Goal: Task Accomplishment & Management: Manage account settings

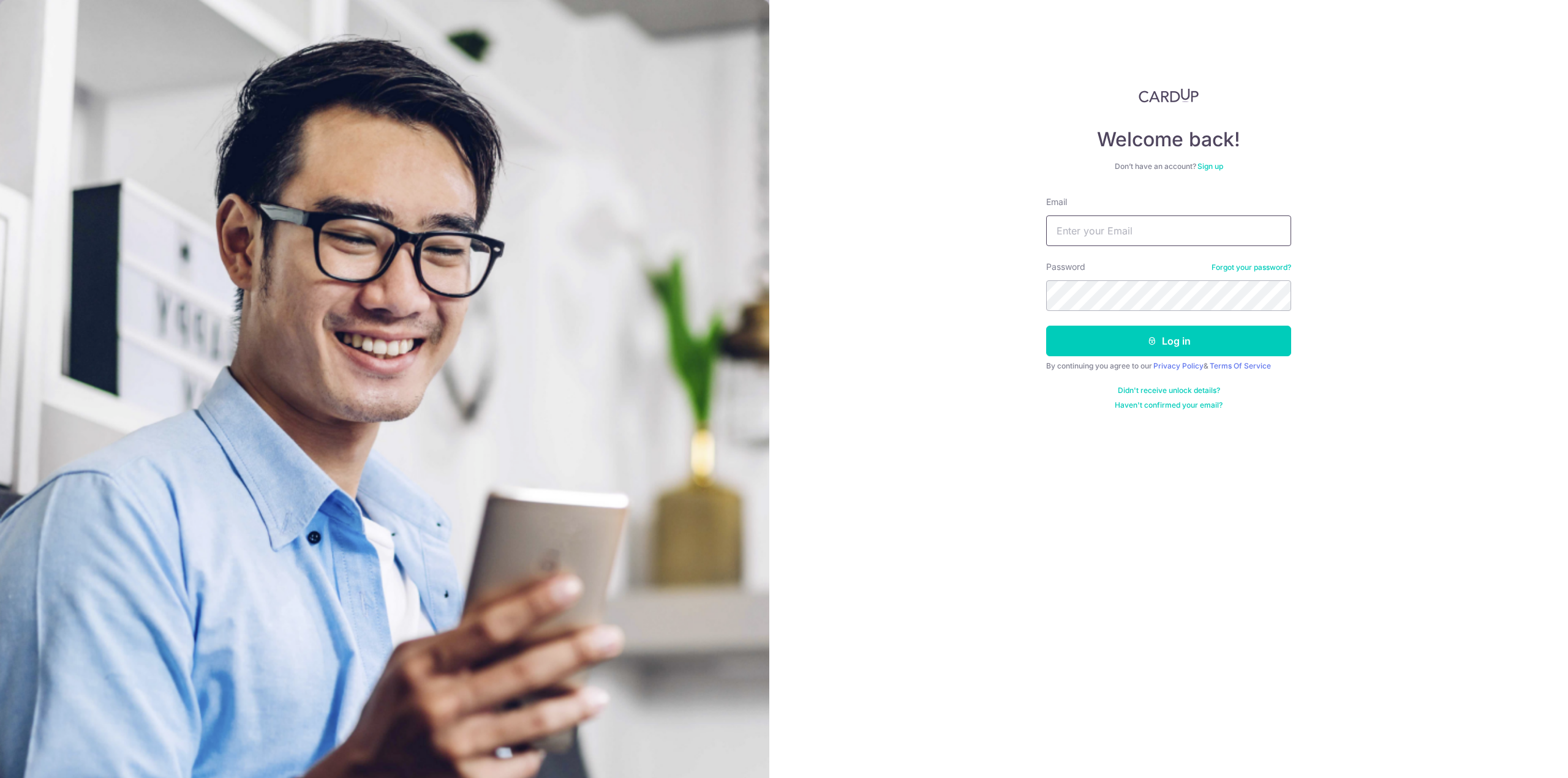
click at [1158, 230] on input "Email" at bounding box center [1168, 231] width 245 height 31
type input "[EMAIL_ADDRESS][DOMAIN_NAME]"
click at [1046, 326] on button "Log in" at bounding box center [1168, 341] width 245 height 31
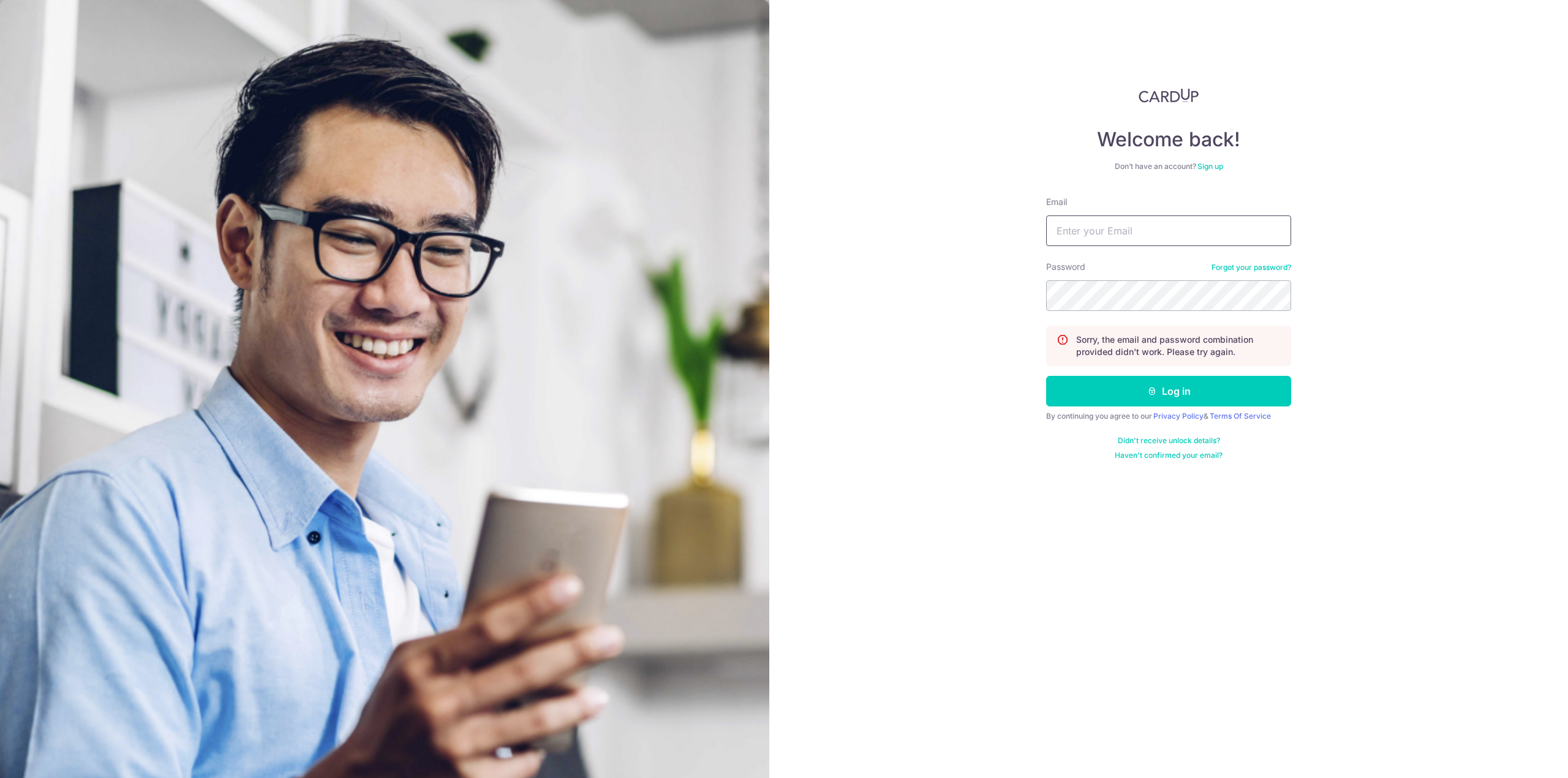
click at [1118, 230] on input "Email" at bounding box center [1168, 231] width 245 height 31
type input "[EMAIL_ADDRESS][DOMAIN_NAME]"
